Goal: Use online tool/utility: Utilize a website feature to perform a specific function

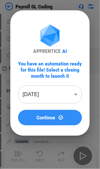
click at [57, 118] on div "Continue" at bounding box center [50, 117] width 48 height 5
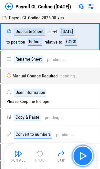
click at [84, 156] on img "button" at bounding box center [83, 156] width 10 height 10
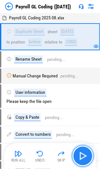
click at [84, 156] on img "button" at bounding box center [83, 156] width 10 height 10
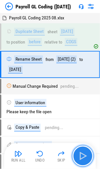
click at [84, 156] on img "button" at bounding box center [83, 156] width 10 height 10
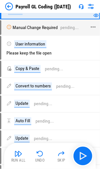
scroll to position [65, 0]
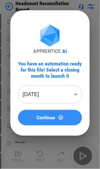
click at [52, 118] on span "Continue" at bounding box center [46, 117] width 19 height 5
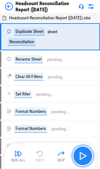
click at [84, 156] on img "button" at bounding box center [83, 156] width 10 height 10
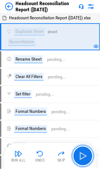
click at [84, 156] on img "button" at bounding box center [83, 156] width 10 height 10
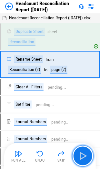
click at [84, 156] on img "button" at bounding box center [83, 156] width 10 height 10
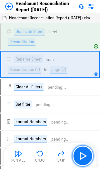
click at [84, 156] on img "button" at bounding box center [83, 156] width 10 height 10
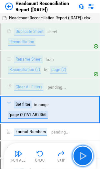
click at [84, 156] on img "button" at bounding box center [83, 156] width 10 height 10
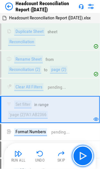
click at [84, 156] on img "button" at bounding box center [83, 156] width 10 height 10
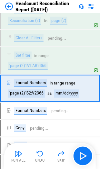
scroll to position [51, 0]
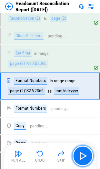
click at [84, 156] on img "button" at bounding box center [83, 156] width 10 height 10
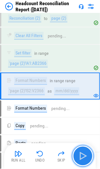
click at [84, 157] on img "button" at bounding box center [83, 156] width 10 height 10
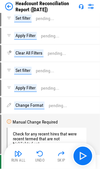
scroll to position [489, 0]
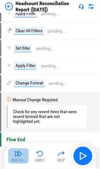
click at [16, 156] on img "button" at bounding box center [19, 154] width 8 height 8
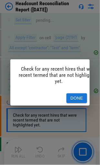
scroll to position [628, 0]
